Goal: Information Seeking & Learning: Learn about a topic

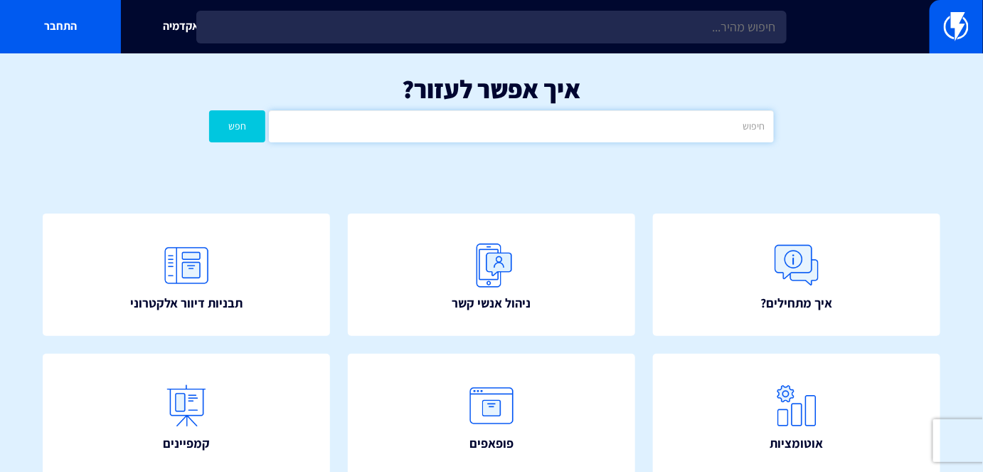
click at [660, 134] on input "text" at bounding box center [521, 126] width 504 height 32
type input "מסוים"
click at [209, 110] on button "חפש" at bounding box center [237, 126] width 56 height 32
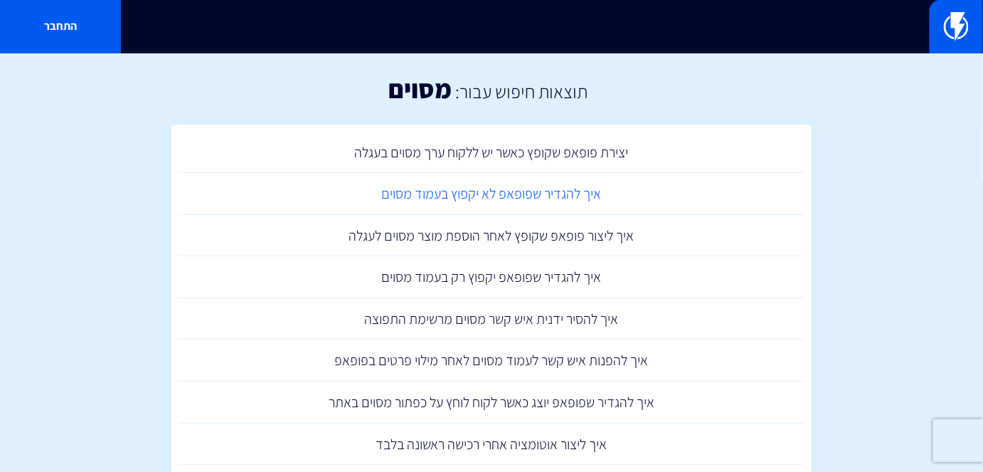
click at [599, 188] on link "איך להגדיר שפופאפ לא יקפוץ בעמוד מסוים" at bounding box center [492, 194] width 626 height 42
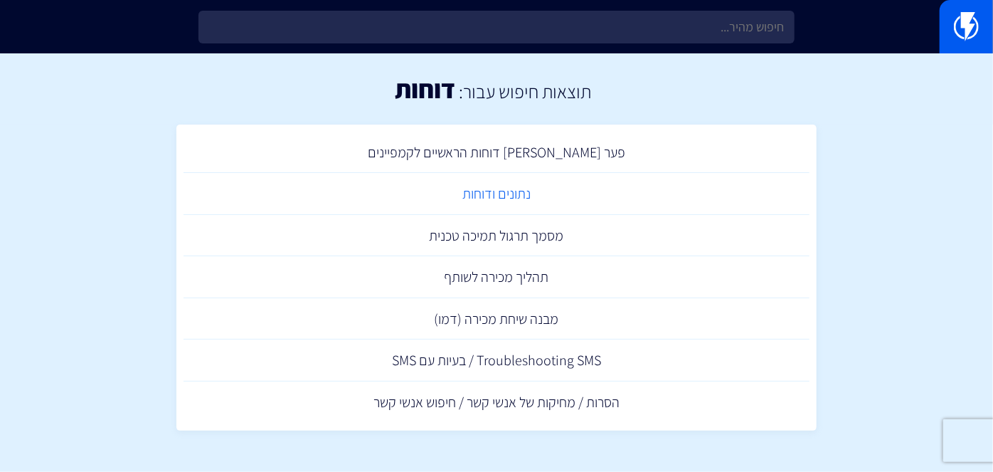
click at [507, 198] on link "נתונים ודוחות" at bounding box center [497, 194] width 626 height 42
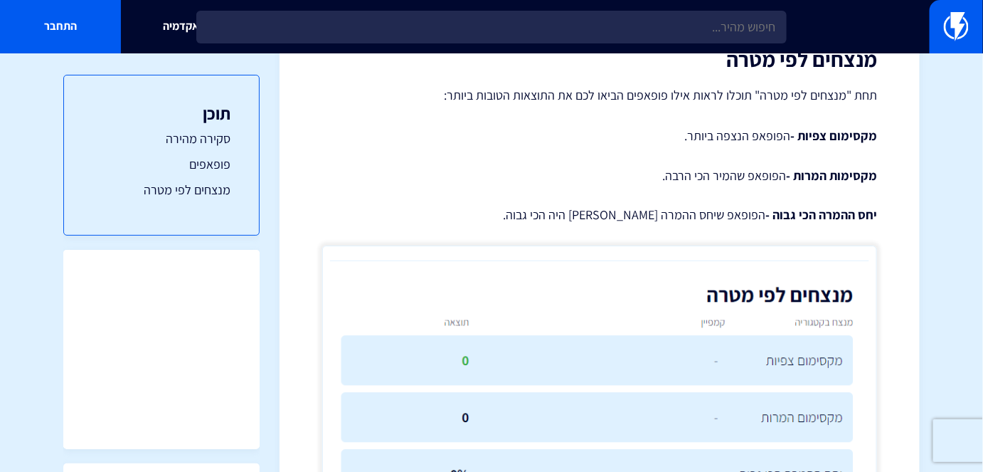
scroll to position [1666, 0]
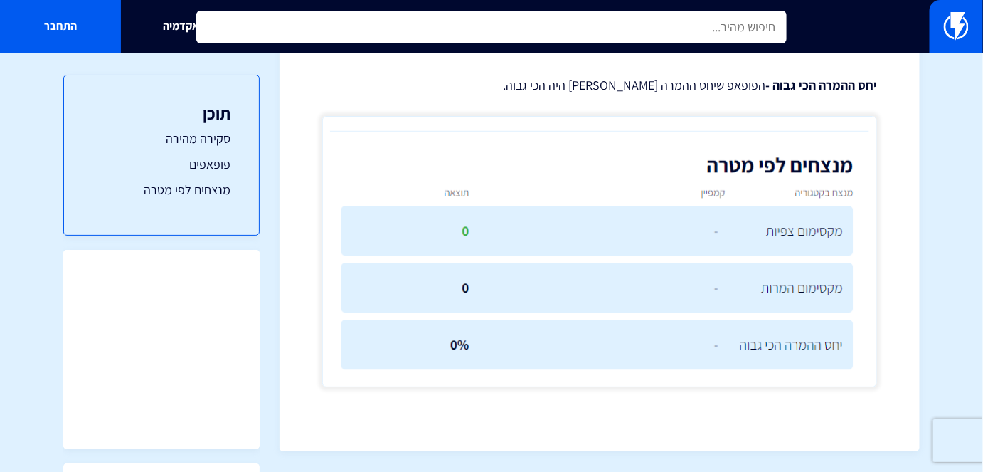
click at [614, 22] on input "text" at bounding box center [491, 27] width 590 height 33
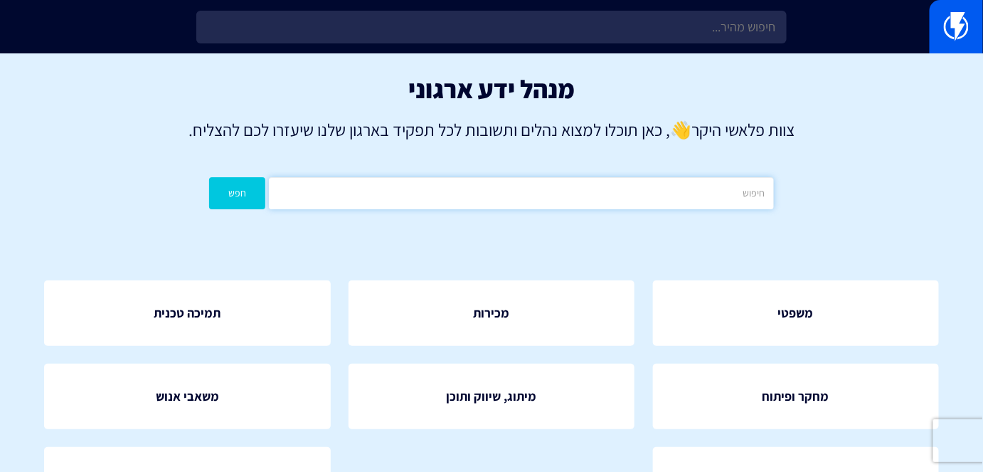
click at [552, 194] on input "text" at bounding box center [521, 193] width 504 height 32
type input "המרות"
click at [209, 177] on button "חפש" at bounding box center [237, 193] width 56 height 32
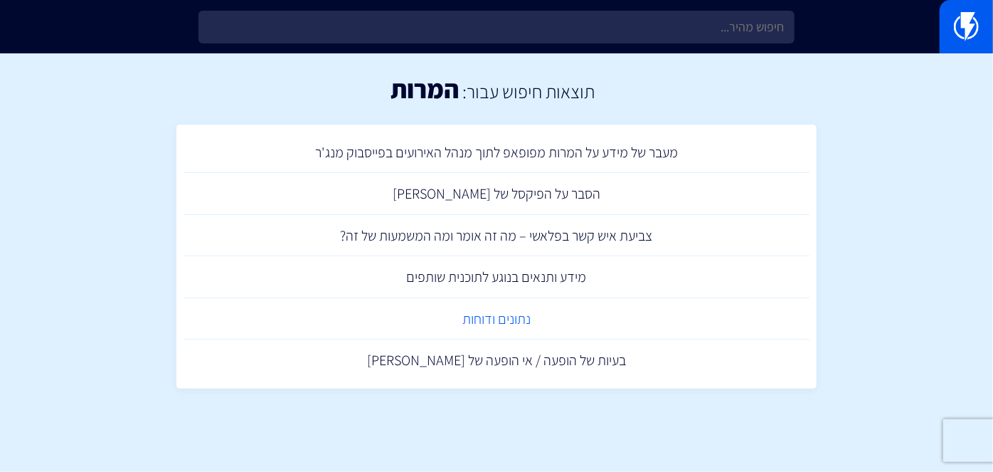
click at [502, 322] on link "נתונים ודוחות" at bounding box center [497, 319] width 626 height 42
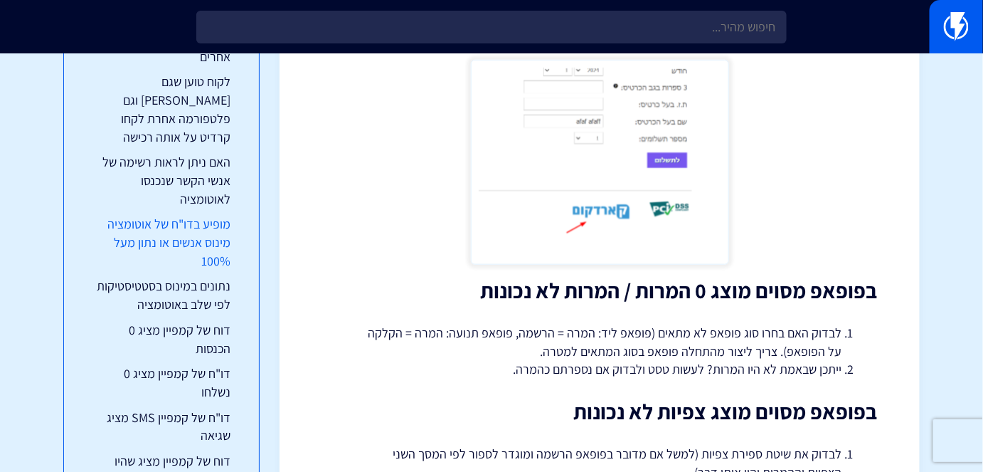
scroll to position [323, 0]
